Goal: Entertainment & Leisure: Consume media (video, audio)

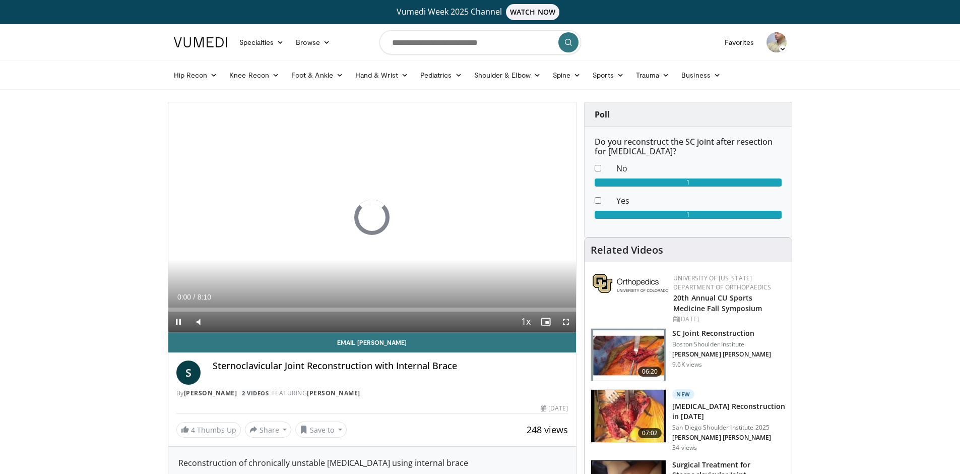
scroll to position [864, 0]
